Goal: Task Accomplishment & Management: Use online tool/utility

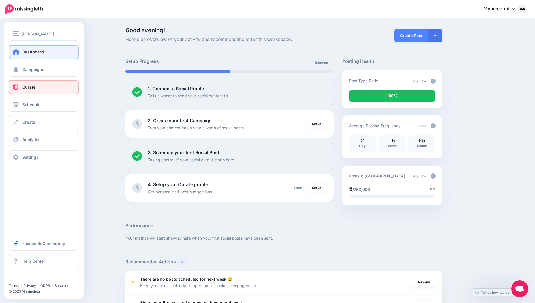
click at [16, 92] on link "Curate" at bounding box center [44, 87] width 70 height 14
click at [32, 105] on span "Schedule" at bounding box center [31, 104] width 18 height 5
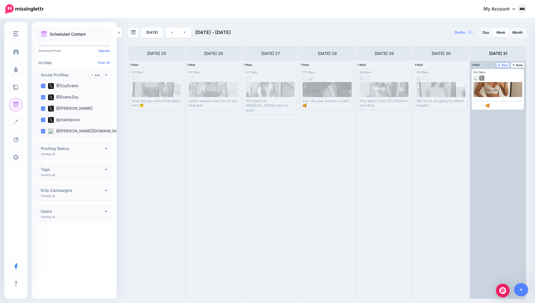
click at [504, 64] on span "Post" at bounding box center [502, 65] width 10 height 3
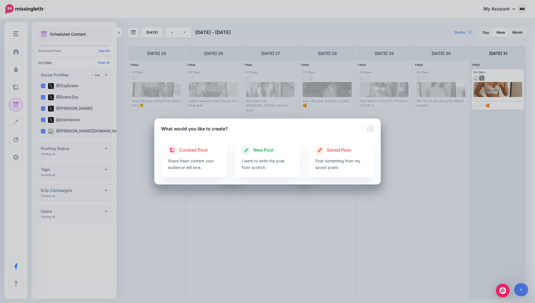
click at [300, 173] on div "New Post I want to write the post from scratch." at bounding box center [267, 158] width 74 height 38
click at [297, 170] on div "New Post I want to write the post from scratch." at bounding box center [267, 158] width 65 height 38
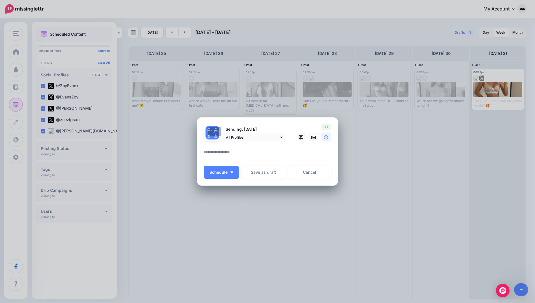
click at [253, 147] on div at bounding box center [267, 144] width 127 height 7
click at [247, 148] on textarea at bounding box center [269, 153] width 130 height 11
type textarea "**********"
